Goal: Find specific page/section: Find specific page/section

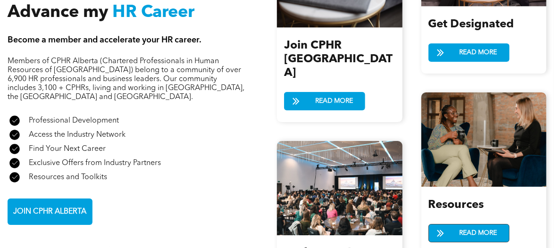
scroll to position [1085, 0]
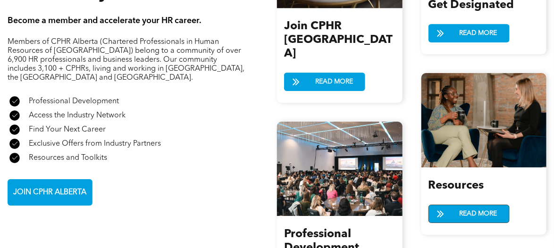
click at [470, 208] on span "READ MORE" at bounding box center [478, 213] width 44 height 17
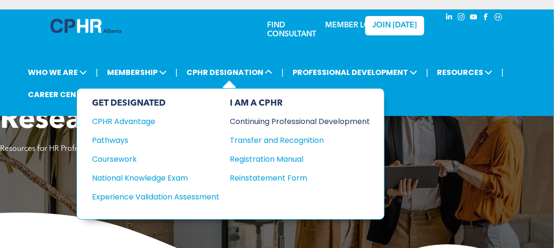
click at [260, 120] on div "Continuing Professional Development" at bounding box center [293, 122] width 126 height 12
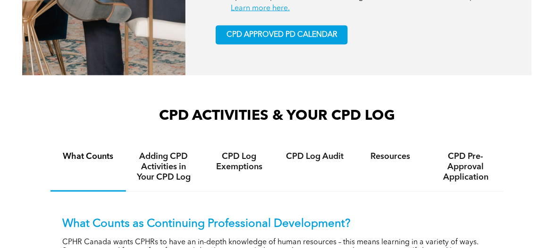
scroll to position [613, 0]
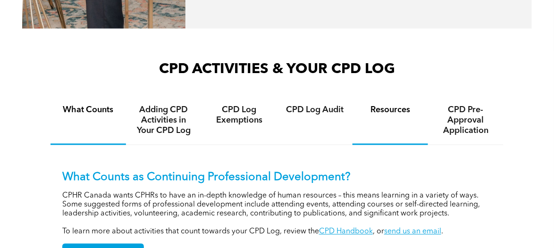
click at [395, 109] on h4 "Resources" at bounding box center [390, 110] width 58 height 10
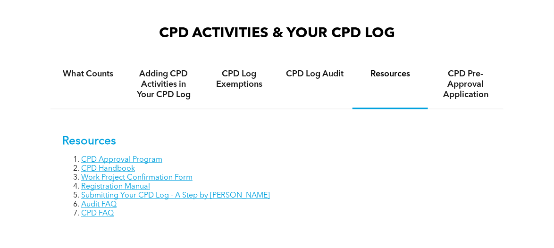
scroll to position [660, 0]
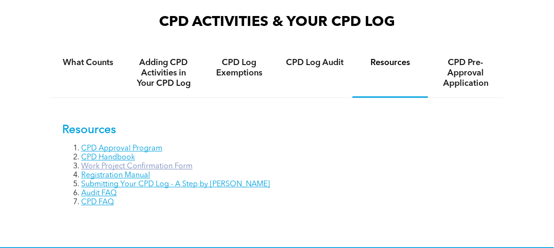
click at [182, 165] on link "Work Project Confirmation Form" at bounding box center [136, 167] width 111 height 8
